Goal: Task Accomplishment & Management: Use online tool/utility

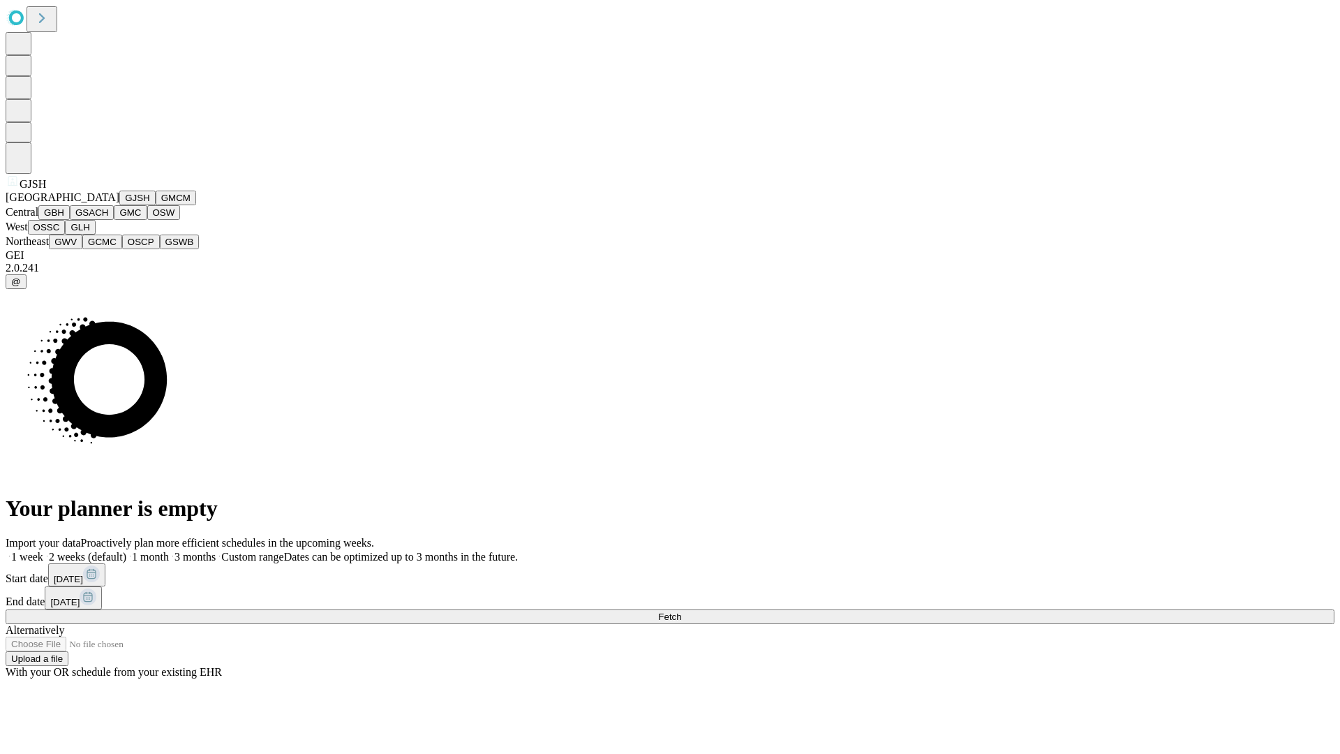
click at [119, 205] on button "GJSH" at bounding box center [137, 198] width 36 height 15
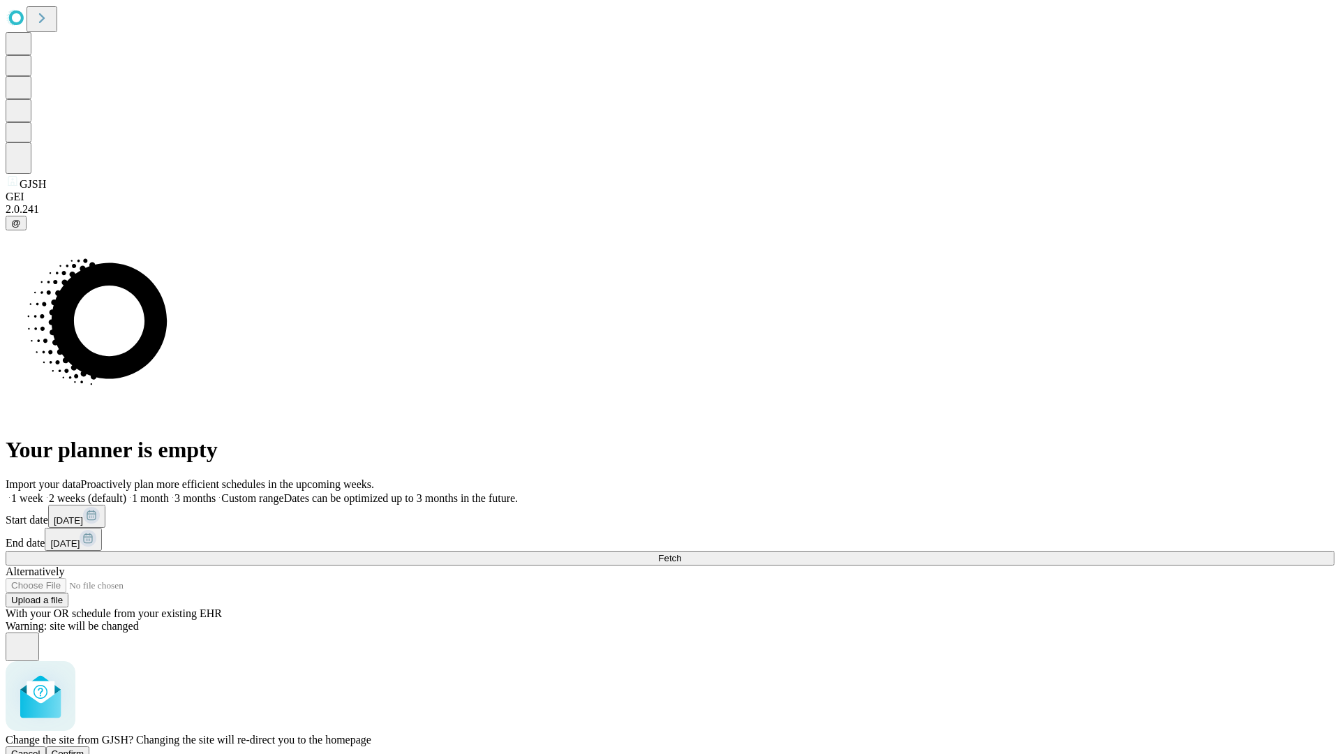
click at [84, 748] on span "Confirm" at bounding box center [68, 753] width 33 height 10
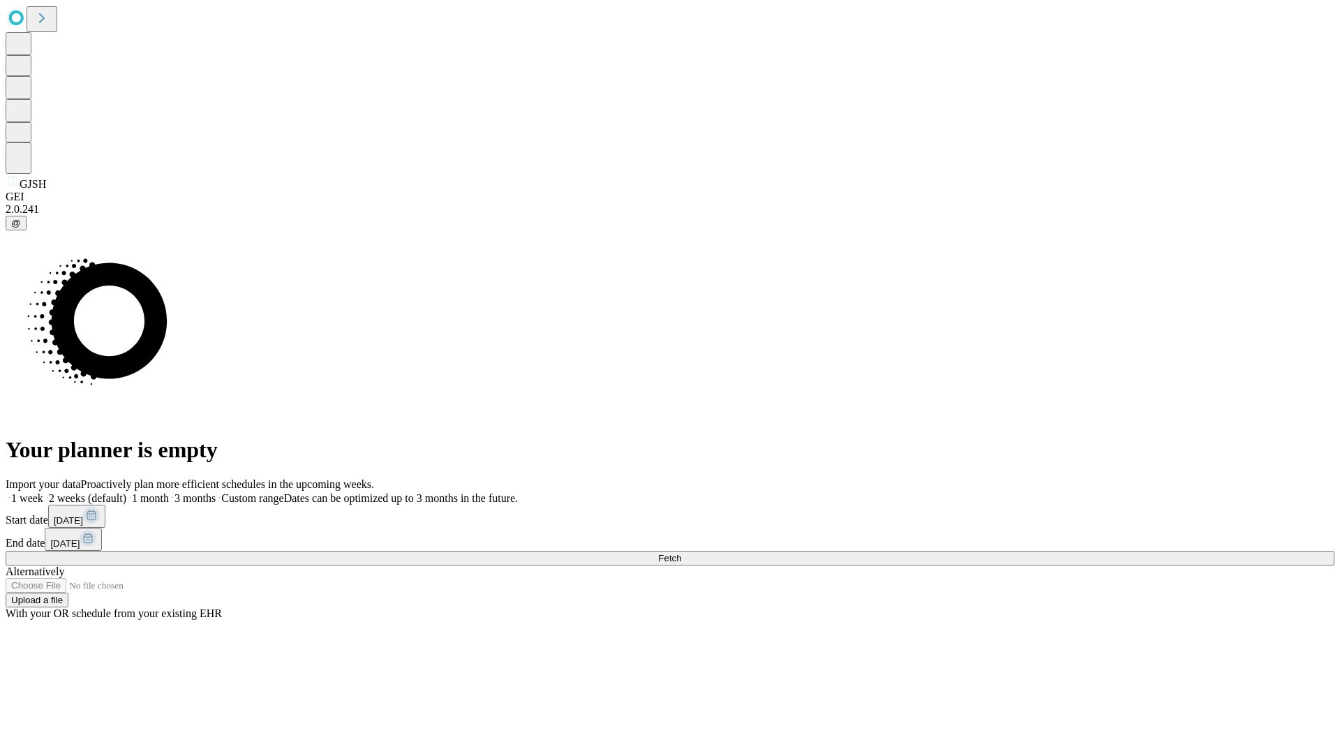
click at [126, 492] on label "2 weeks (default)" at bounding box center [84, 498] width 83 height 12
click at [681, 553] on span "Fetch" at bounding box center [669, 558] width 23 height 10
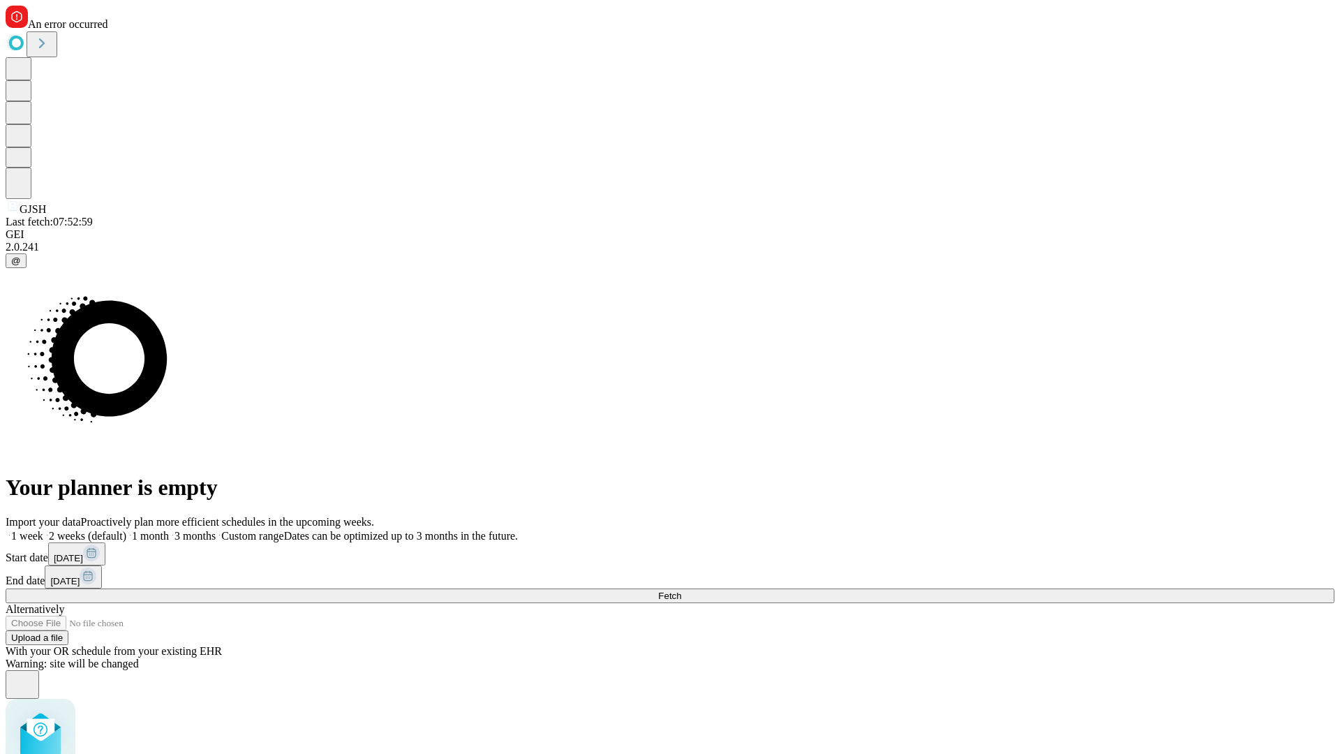
click at [126, 530] on label "2 weeks (default)" at bounding box center [84, 536] width 83 height 12
click at [681, 590] on span "Fetch" at bounding box center [669, 595] width 23 height 10
click at [126, 530] on label "2 weeks (default)" at bounding box center [84, 536] width 83 height 12
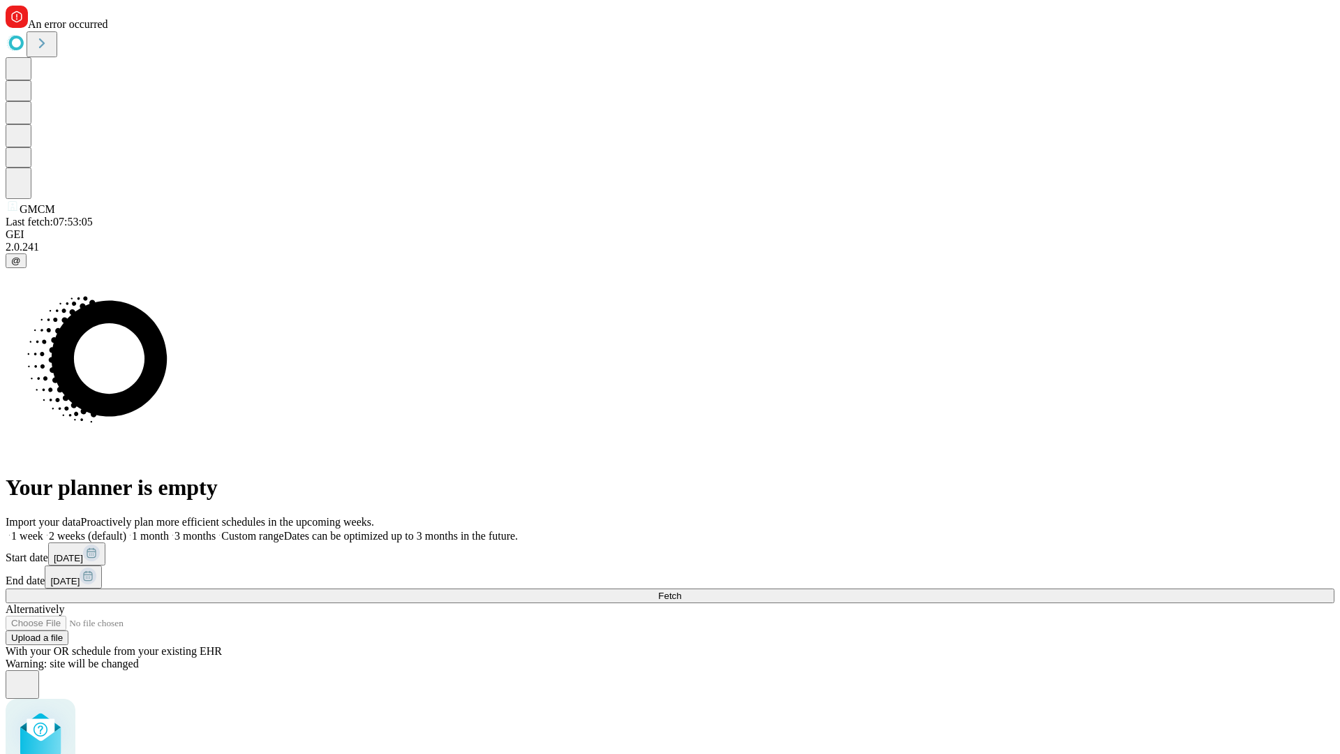
click at [681, 590] on span "Fetch" at bounding box center [669, 595] width 23 height 10
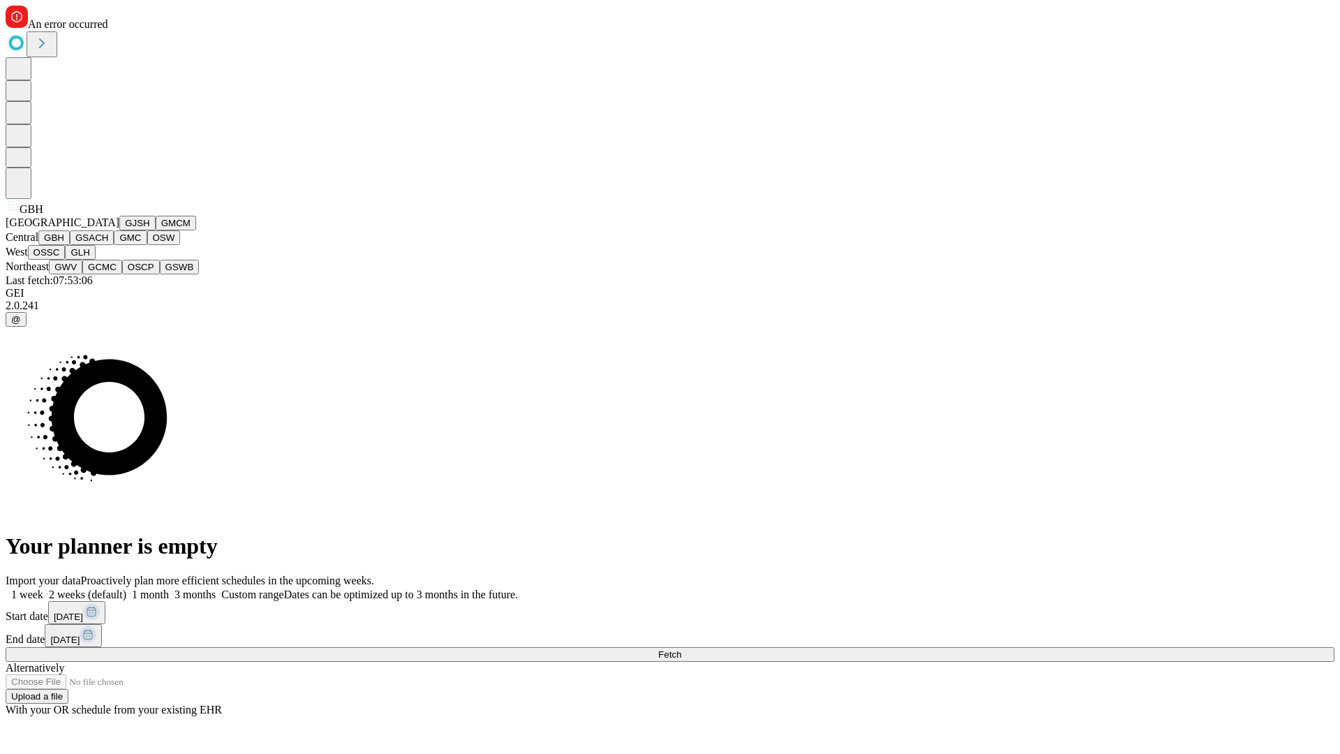
click at [108, 245] on button "GSACH" at bounding box center [92, 237] width 44 height 15
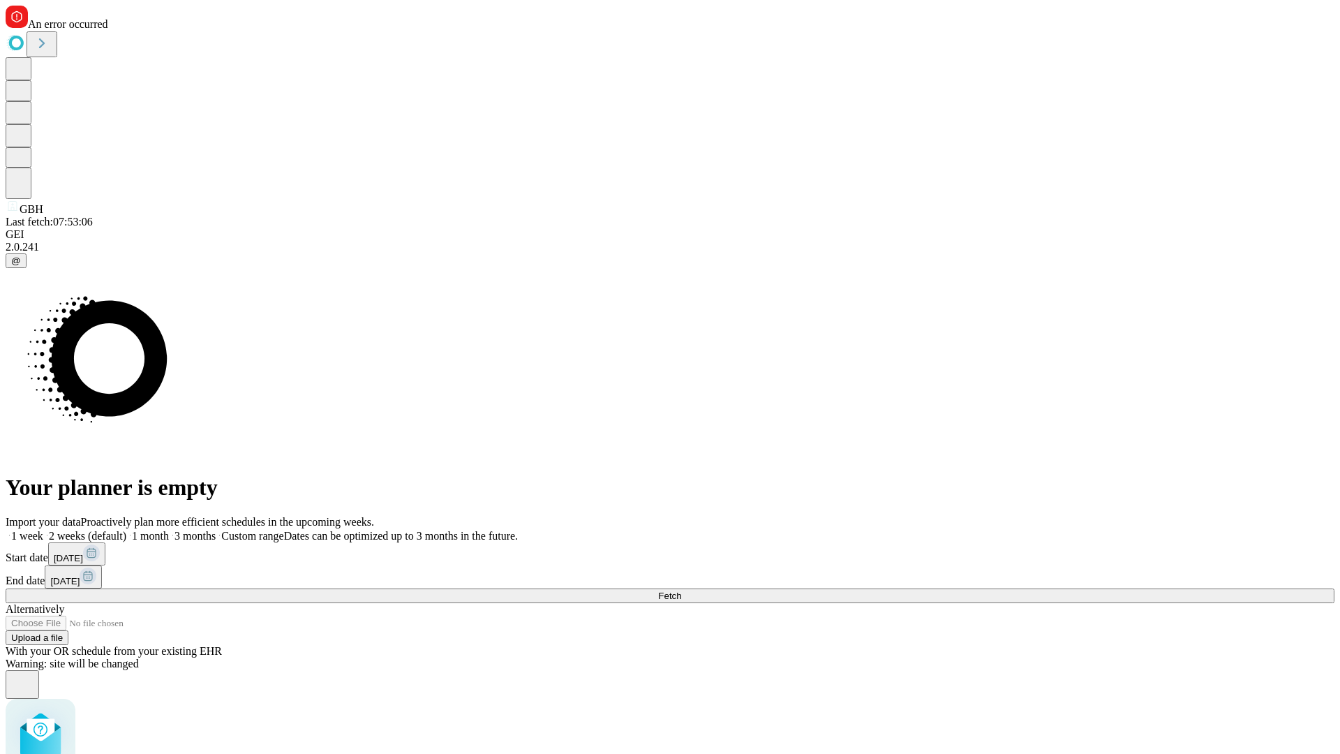
click at [126, 530] on label "2 weeks (default)" at bounding box center [84, 536] width 83 height 12
click at [681, 590] on span "Fetch" at bounding box center [669, 595] width 23 height 10
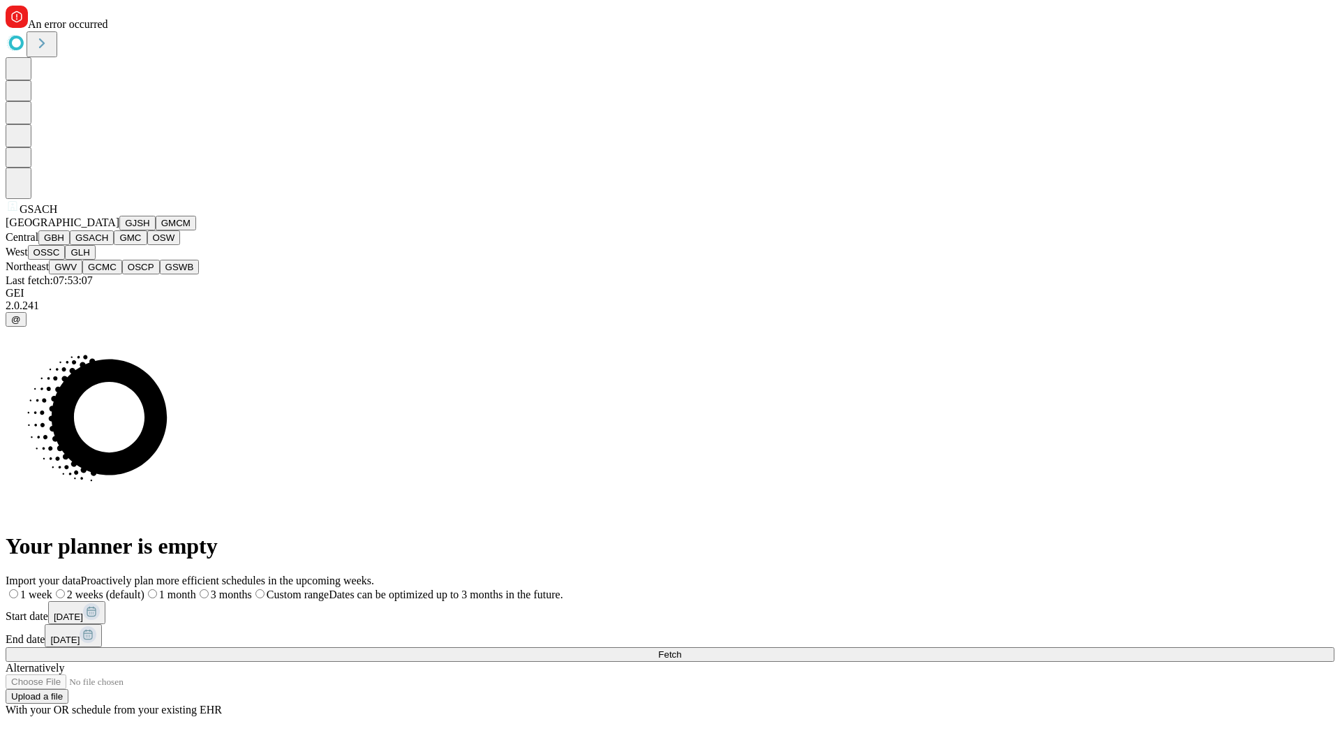
click at [114, 245] on button "GMC" at bounding box center [130, 237] width 33 height 15
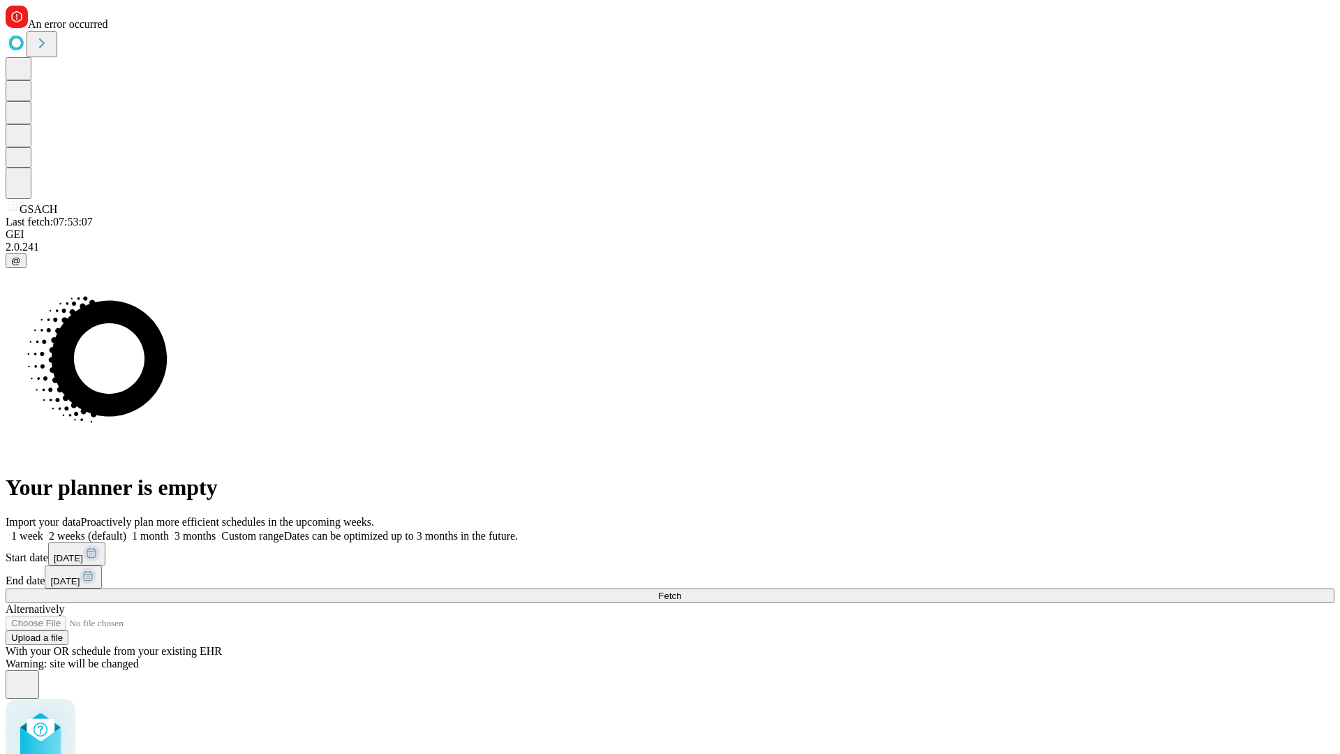
click at [126, 530] on label "2 weeks (default)" at bounding box center [84, 536] width 83 height 12
click at [681, 590] on span "Fetch" at bounding box center [669, 595] width 23 height 10
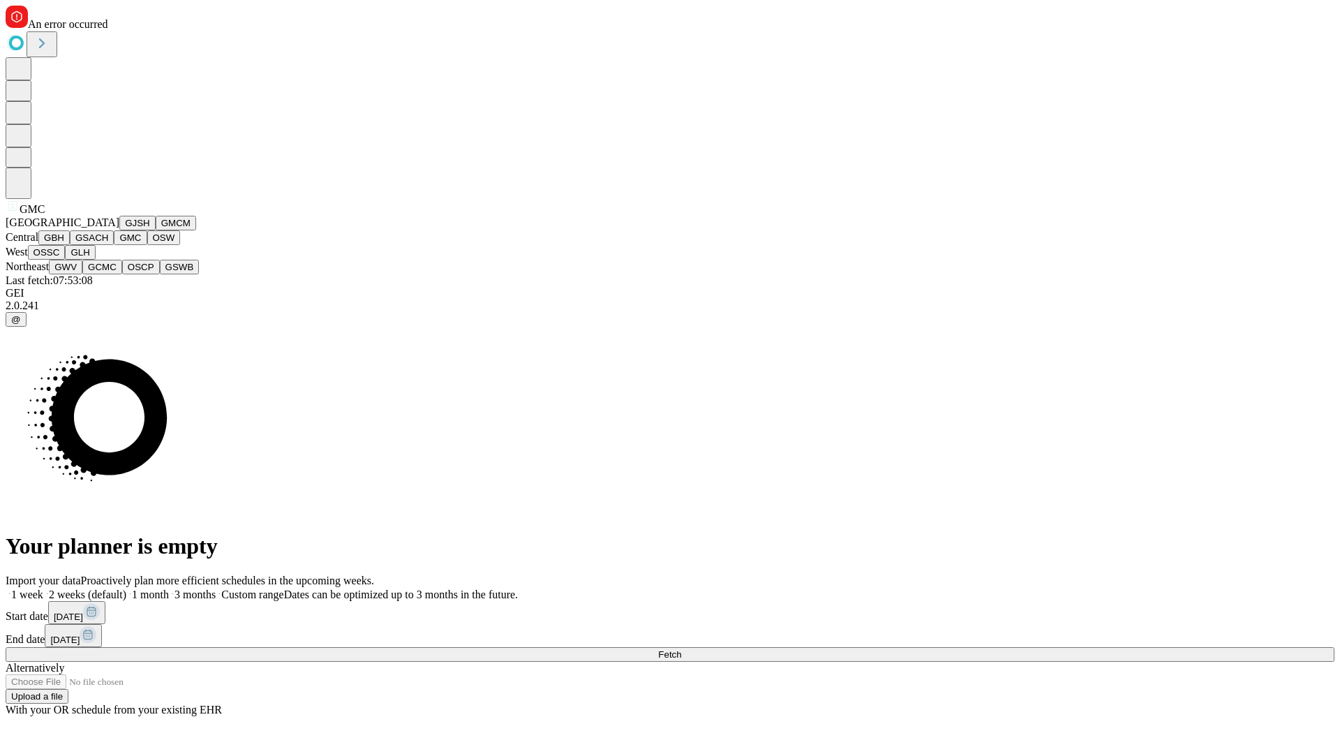
click at [147, 245] on button "OSW" at bounding box center [164, 237] width 34 height 15
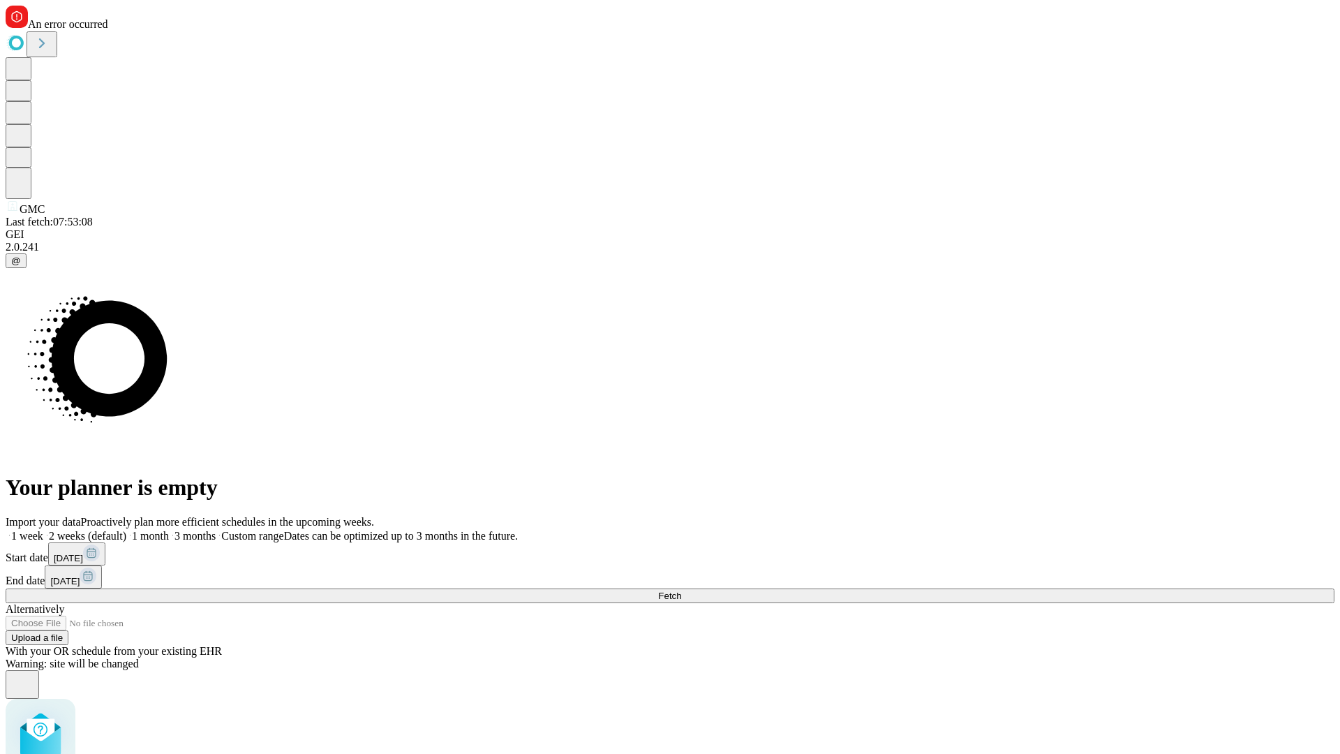
click at [126, 530] on label "2 weeks (default)" at bounding box center [84, 536] width 83 height 12
click at [681, 590] on span "Fetch" at bounding box center [669, 595] width 23 height 10
click at [126, 530] on label "2 weeks (default)" at bounding box center [84, 536] width 83 height 12
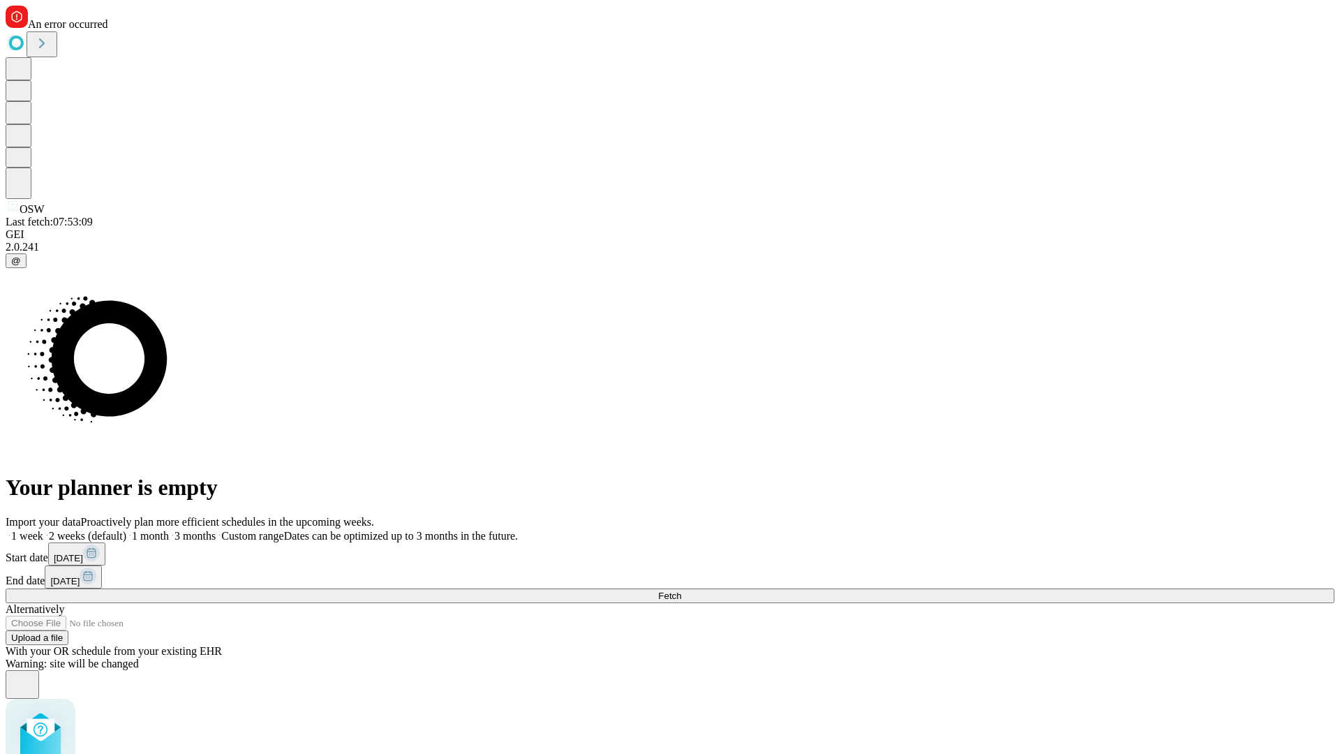
click at [681, 590] on span "Fetch" at bounding box center [669, 595] width 23 height 10
click at [126, 530] on label "2 weeks (default)" at bounding box center [84, 536] width 83 height 12
click at [681, 590] on span "Fetch" at bounding box center [669, 595] width 23 height 10
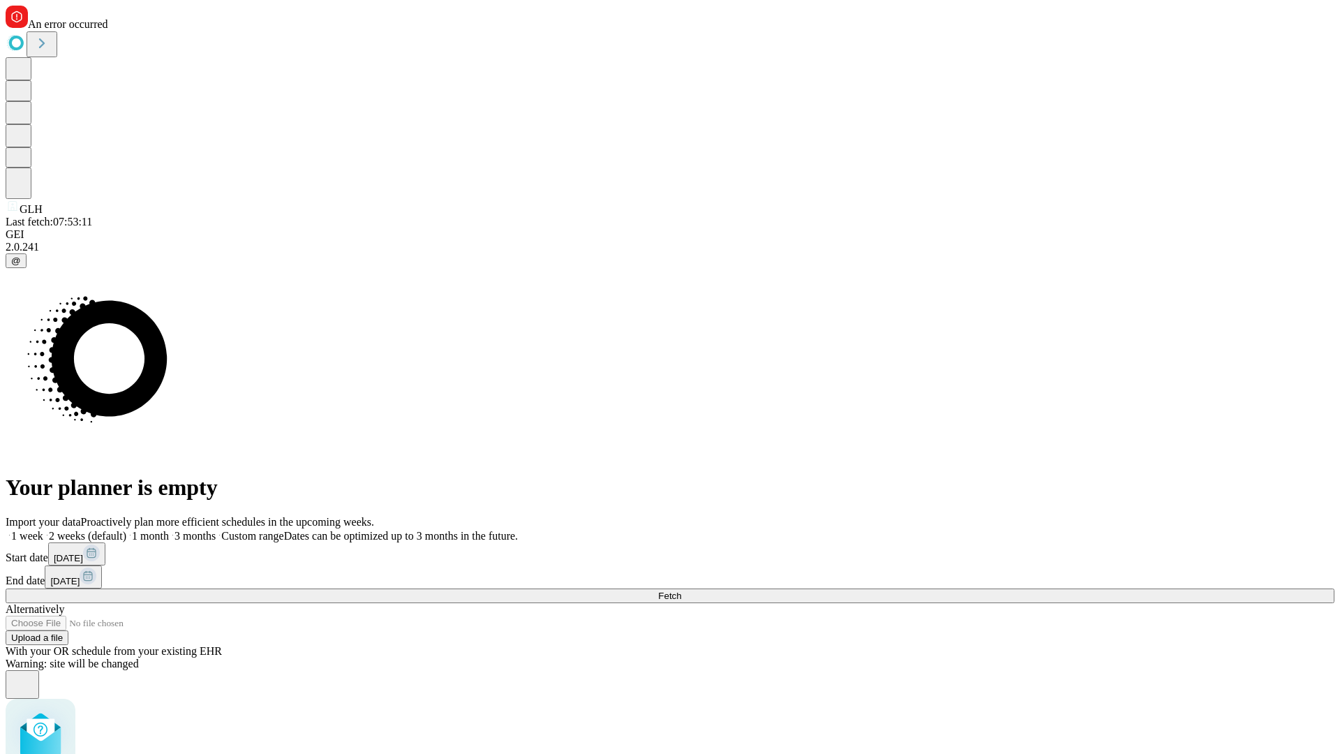
click at [126, 530] on label "2 weeks (default)" at bounding box center [84, 536] width 83 height 12
click at [681, 590] on span "Fetch" at bounding box center [669, 595] width 23 height 10
click at [126, 530] on label "2 weeks (default)" at bounding box center [84, 536] width 83 height 12
click at [681, 590] on span "Fetch" at bounding box center [669, 595] width 23 height 10
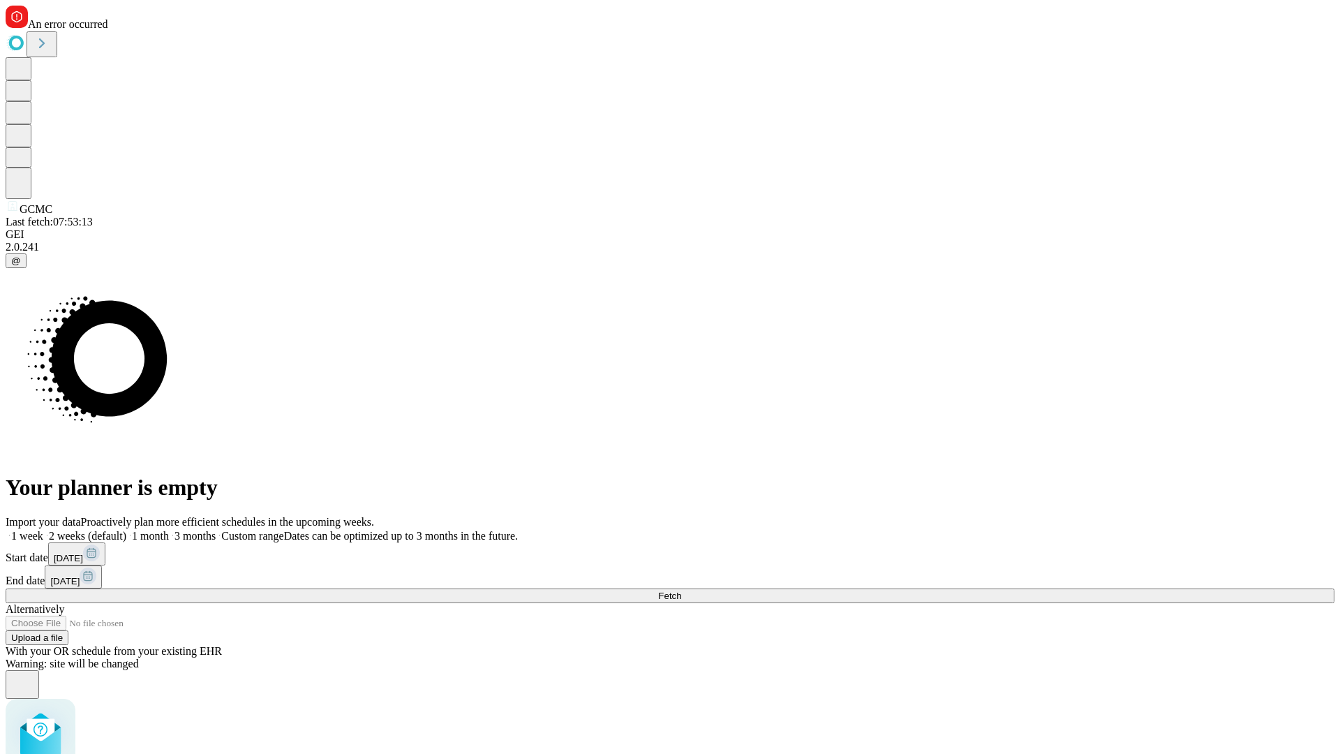
click at [126, 530] on label "2 weeks (default)" at bounding box center [84, 536] width 83 height 12
click at [681, 590] on span "Fetch" at bounding box center [669, 595] width 23 height 10
click at [126, 530] on label "2 weeks (default)" at bounding box center [84, 536] width 83 height 12
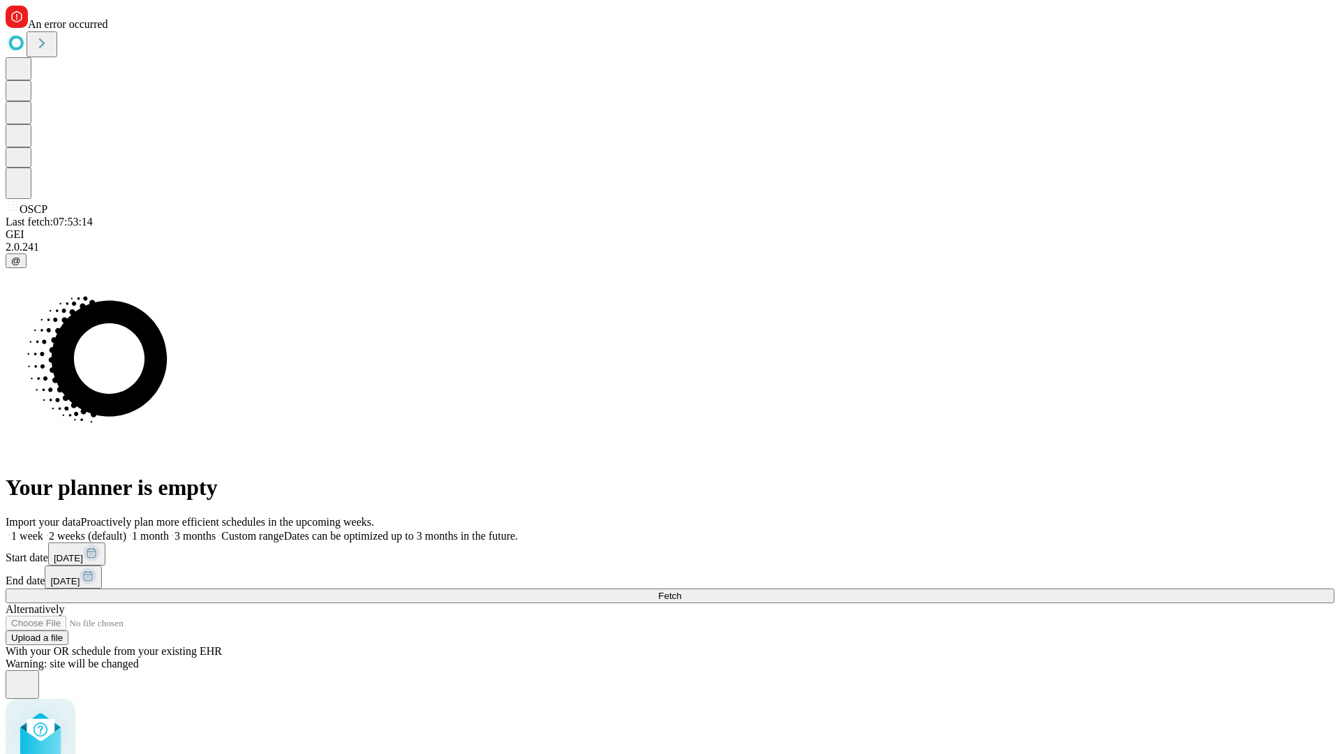
click at [681, 590] on span "Fetch" at bounding box center [669, 595] width 23 height 10
